Goal: Check status: Check status

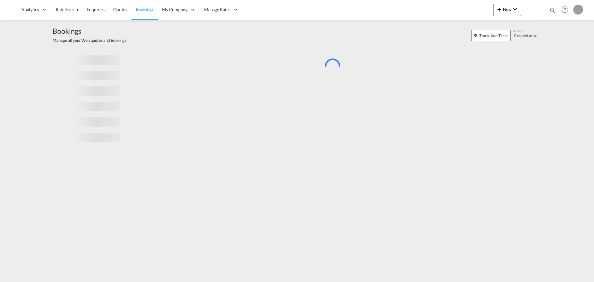
click at [552, 10] on md-icon "icon-magnify" at bounding box center [552, 10] width 7 height 7
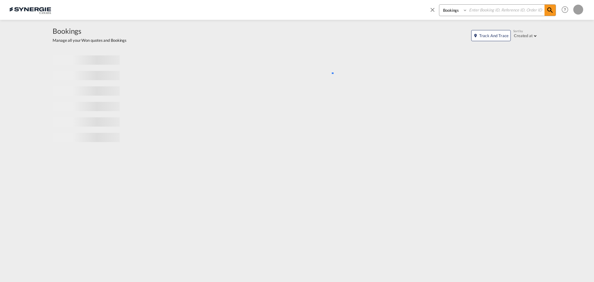
drag, startPoint x: 449, startPoint y: 11, endPoint x: 452, endPoint y: 15, distance: 5.8
click at [449, 11] on select "Bookings Quotes Enquiries" at bounding box center [453, 10] width 29 height 11
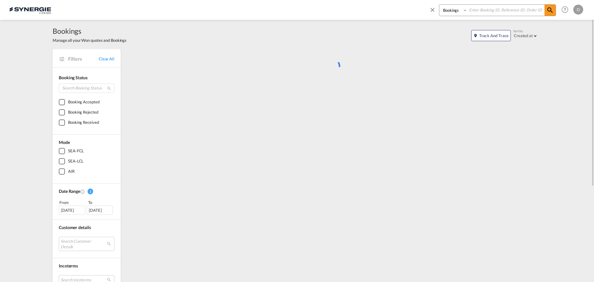
select select "Quotes"
click at [439, 5] on select "Bookings Quotes Enquiries" at bounding box center [453, 10] width 29 height 11
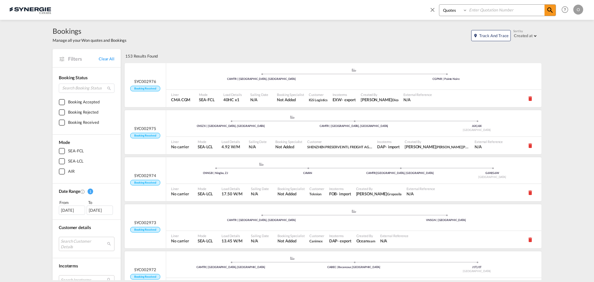
click at [475, 11] on input at bounding box center [505, 10] width 77 height 11
paste input "SYC000013418"
type input "SYC000013418"
click at [547, 11] on md-icon "icon-magnify" at bounding box center [549, 9] width 7 height 7
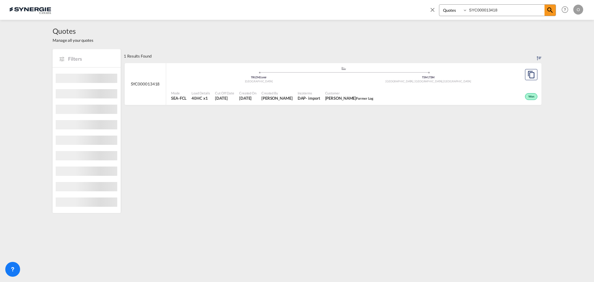
click at [343, 95] on span "Melih Sonmez Former Log" at bounding box center [349, 98] width 49 height 6
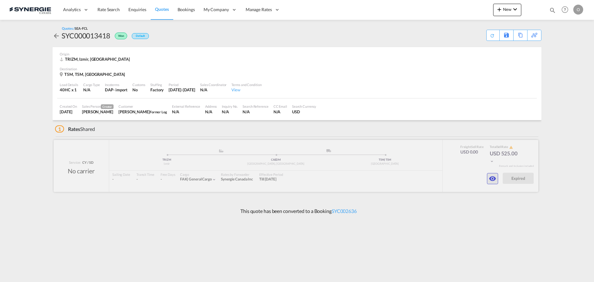
click at [491, 179] on md-icon "icon-eye" at bounding box center [491, 178] width 7 height 7
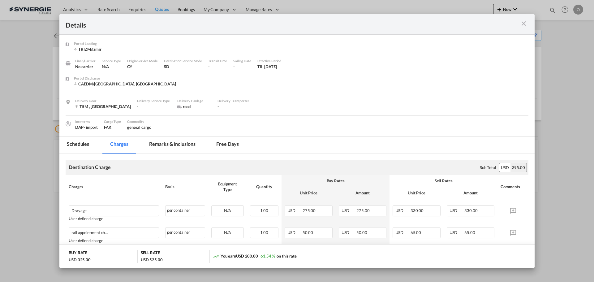
scroll to position [62, 0]
